Goal: Task Accomplishment & Management: Use online tool/utility

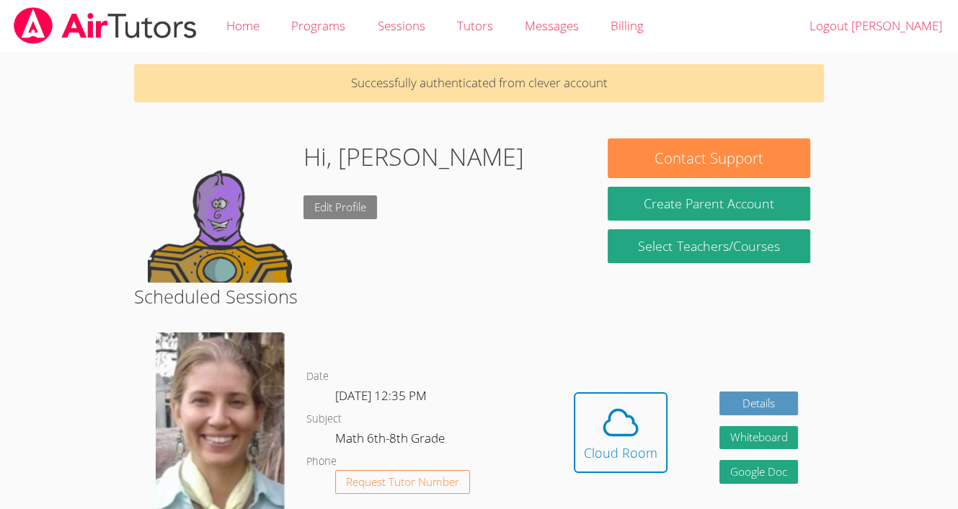
click at [354, 208] on link "Edit Profile" at bounding box center [339, 207] width 73 height 24
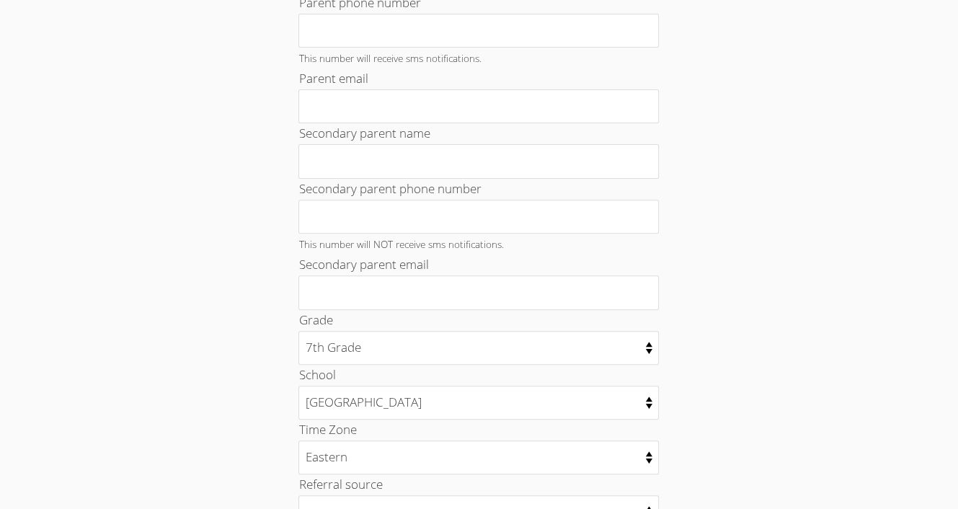
scroll to position [701, 0]
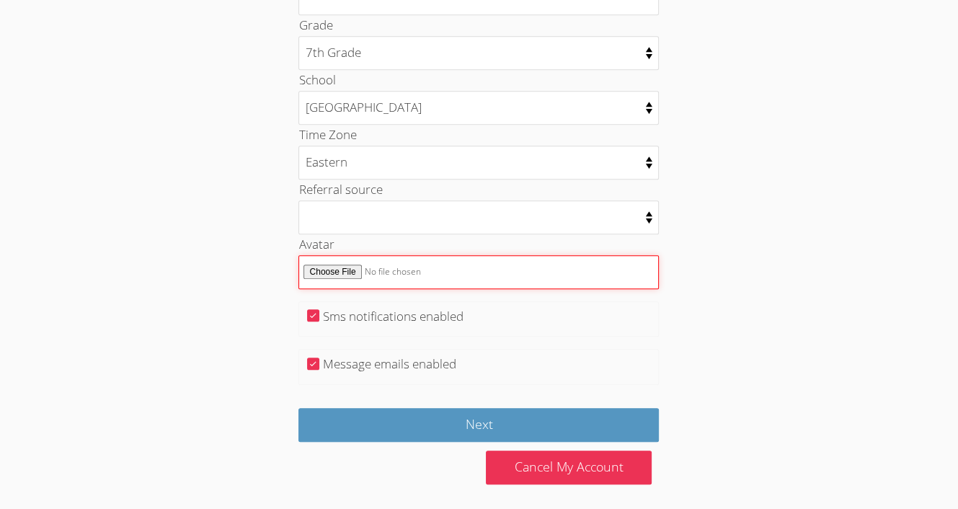
click at [306, 265] on input "Avatar" at bounding box center [478, 272] width 360 height 34
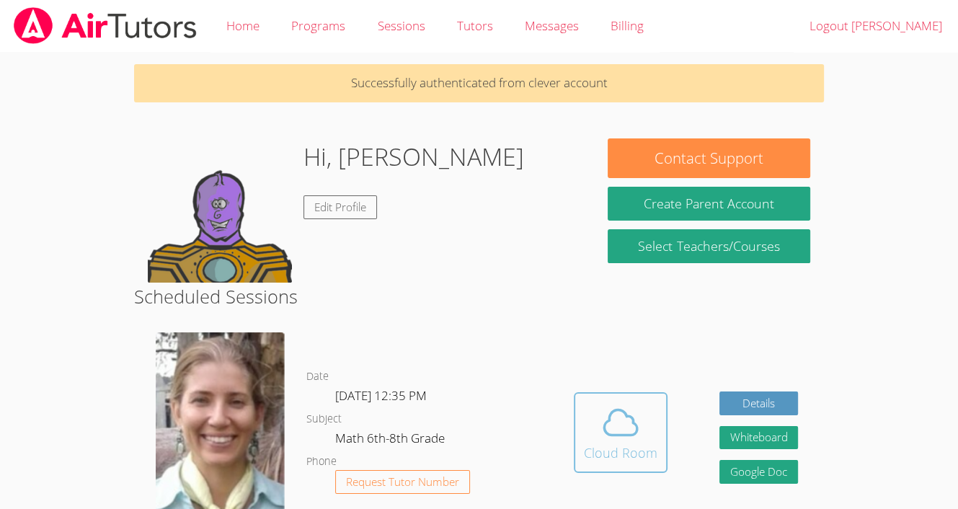
click at [634, 437] on icon at bounding box center [620, 422] width 40 height 40
click at [605, 402] on icon at bounding box center [620, 422] width 40 height 40
click at [636, 458] on div "Cloud Room" at bounding box center [620, 452] width 73 height 20
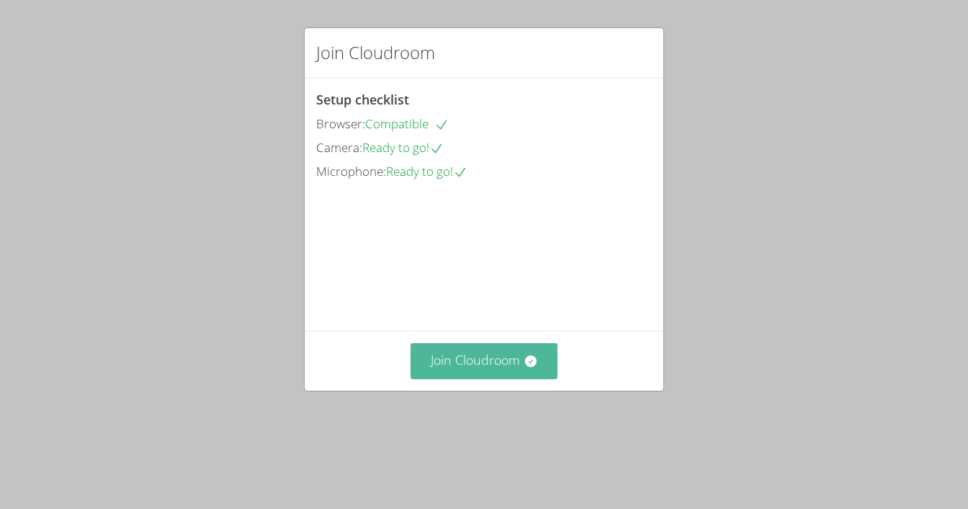
click at [438, 378] on button "Join Cloudroom" at bounding box center [485, 360] width 148 height 35
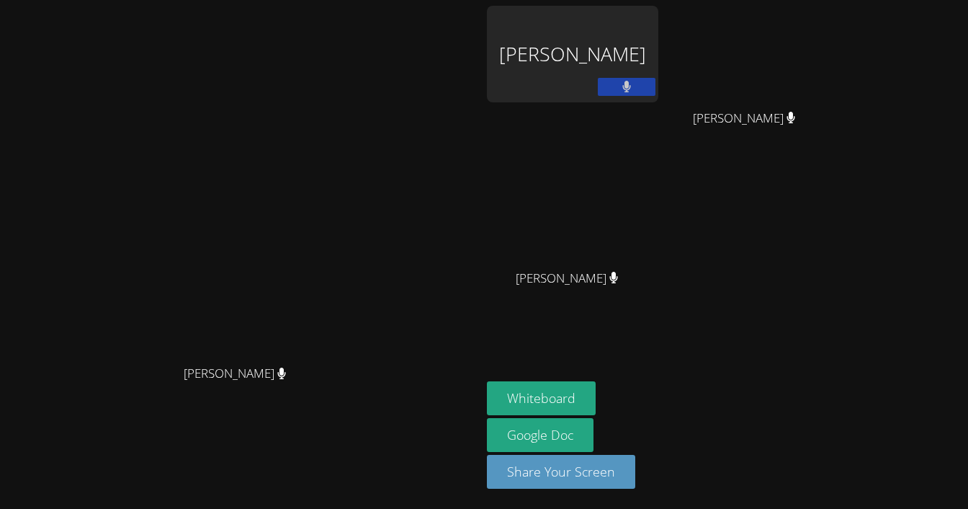
click at [133, 166] on video at bounding box center [241, 226] width 216 height 264
drag, startPoint x: 587, startPoint y: 233, endPoint x: 636, endPoint y: 41, distance: 197.8
click at [636, 41] on div "Diana Andrade Diana Andrade Carlos Garcia Rafael Ramos Gomes Aguiar Rafael Ramo…" at bounding box center [484, 254] width 968 height 509
click at [596, 396] on button "Whiteboard" at bounding box center [541, 398] width 109 height 34
click at [659, 55] on div "[PERSON_NAME]" at bounding box center [572, 54] width 171 height 97
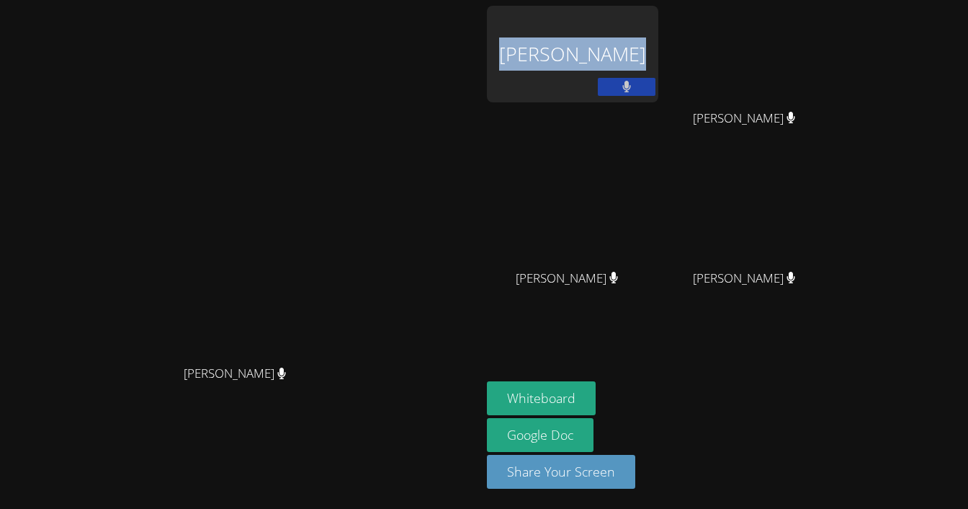
drag, startPoint x: 617, startPoint y: 47, endPoint x: 792, endPoint y: 38, distance: 174.6
click at [792, 38] on div "Carlos Garcia Rafael Ramos Gomes Aguiar Rafael Ramos Gomes Aguiar Jose Chali-Ch…" at bounding box center [661, 163] width 349 height 314
click at [553, 62] on div "[PERSON_NAME]" at bounding box center [572, 54] width 171 height 97
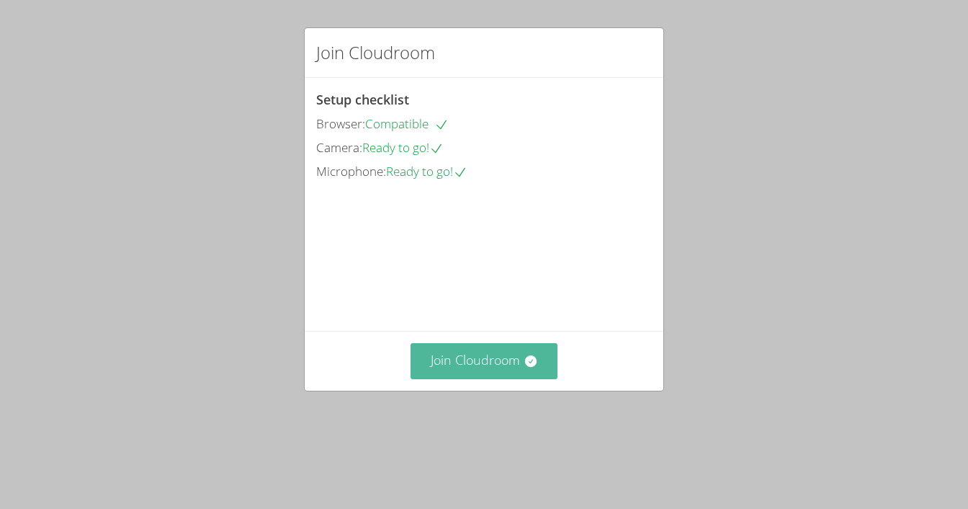
click at [461, 378] on button "Join Cloudroom" at bounding box center [485, 360] width 148 height 35
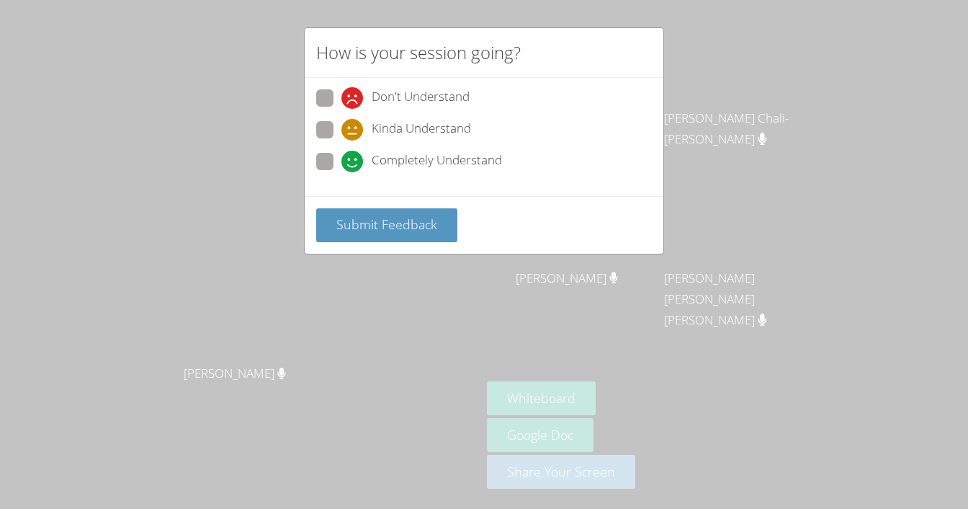
click at [464, 157] on span "Completely Understand" at bounding box center [437, 162] width 130 height 22
click at [354, 157] on input "Completely Understand" at bounding box center [348, 159] width 12 height 12
radio input "true"
click at [419, 208] on button "Submit Feedback" at bounding box center [386, 225] width 141 height 34
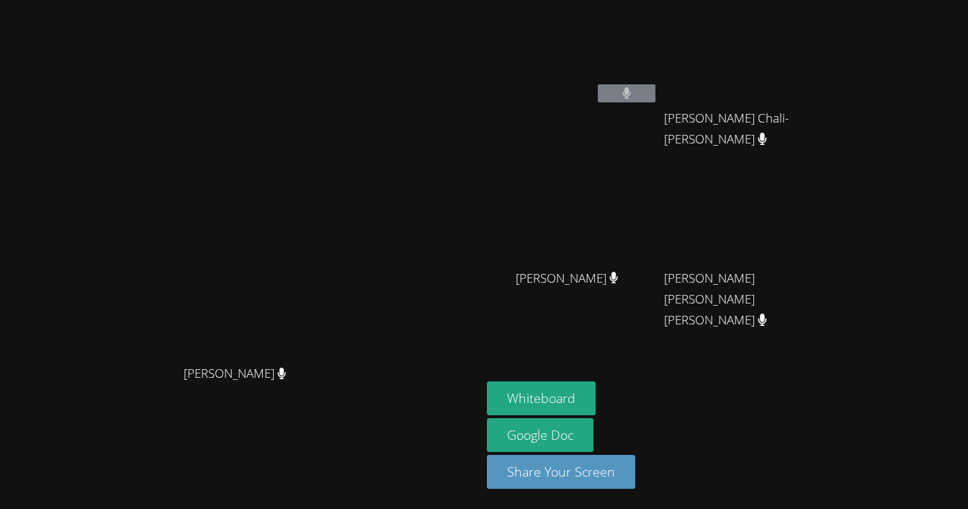
click at [648, 189] on video at bounding box center [572, 214] width 171 height 97
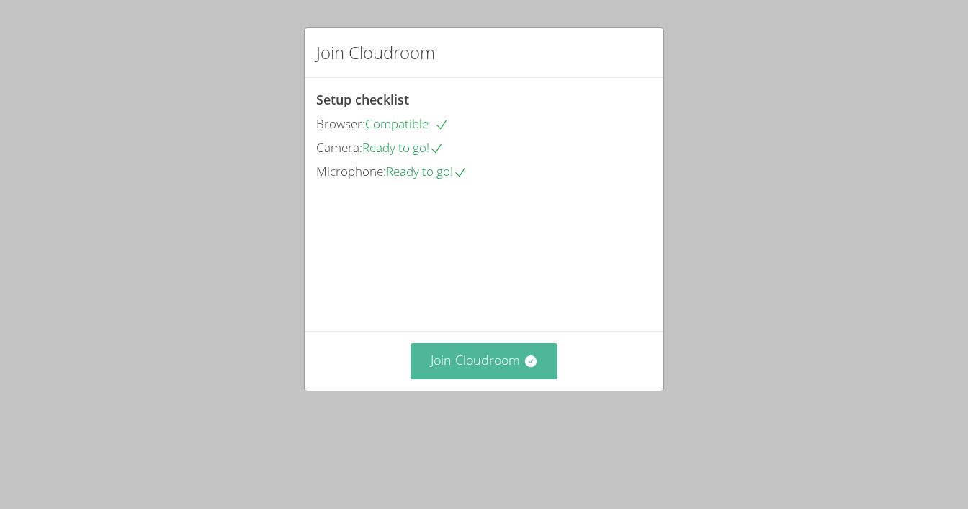
click at [459, 378] on button "Join Cloudroom" at bounding box center [485, 360] width 148 height 35
